Goal: Find specific page/section: Find specific page/section

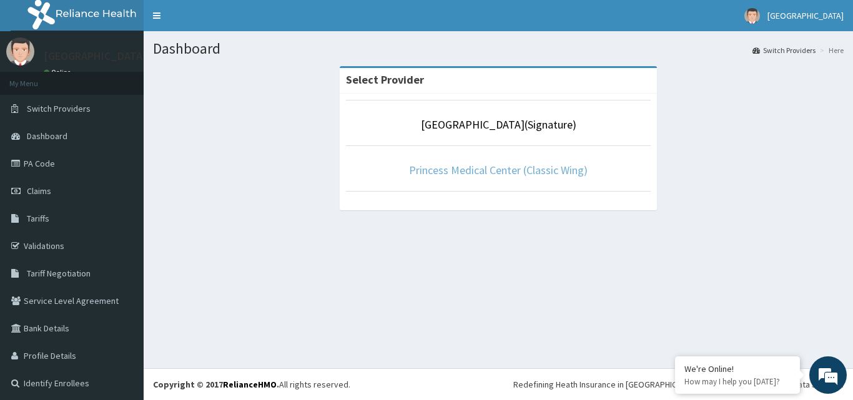
click at [525, 172] on link "Princess Medical Center (Classic Wing)" at bounding box center [498, 170] width 179 height 14
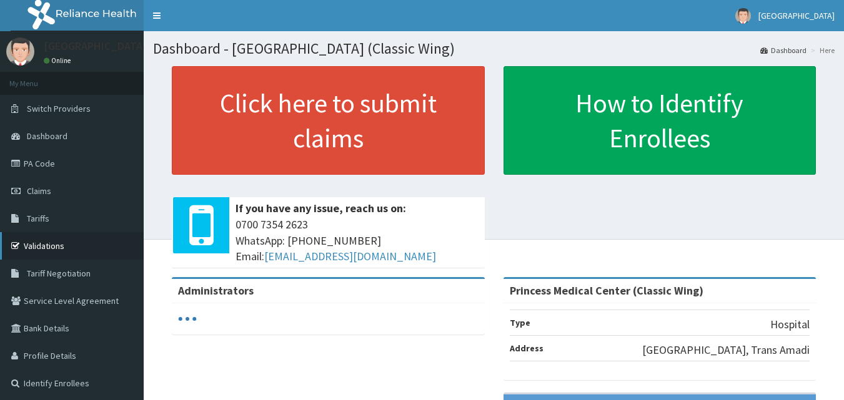
click at [68, 244] on link "Validations" at bounding box center [72, 245] width 144 height 27
